Goal: Entertainment & Leisure: Consume media (video, audio)

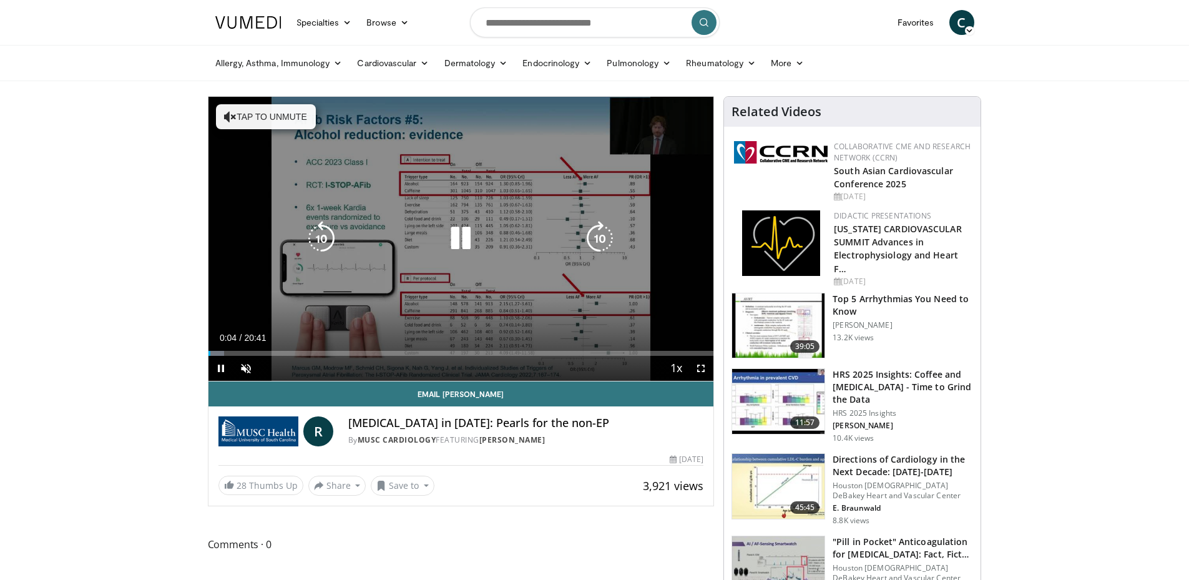
click at [277, 120] on button "Tap to unmute" at bounding box center [266, 116] width 100 height 25
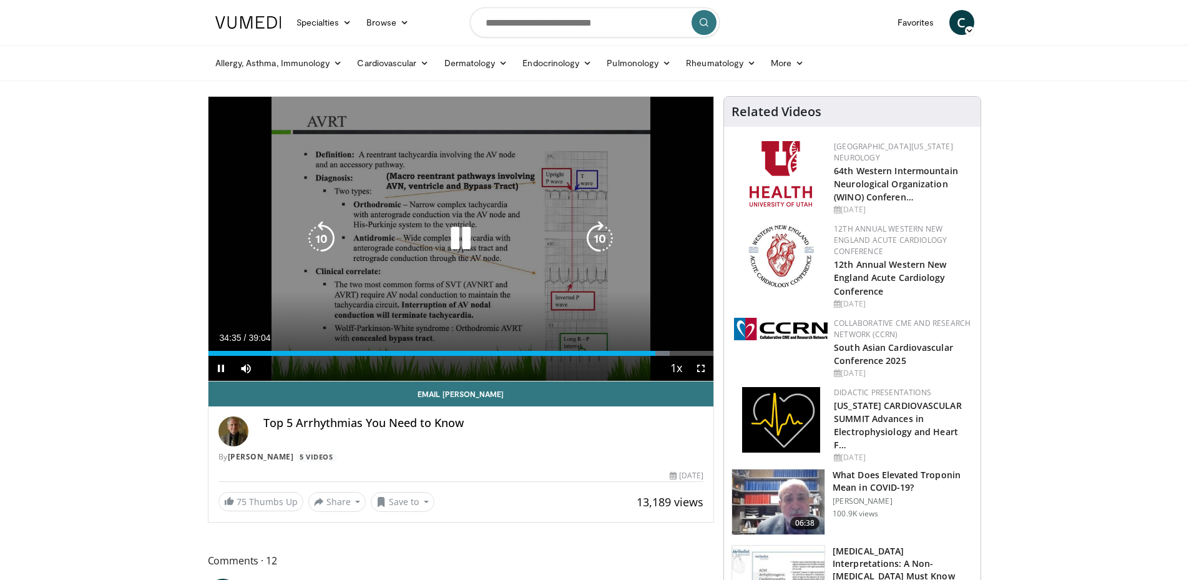
click at [469, 238] on icon "Video Player" at bounding box center [460, 238] width 35 height 35
